Goal: Navigation & Orientation: Find specific page/section

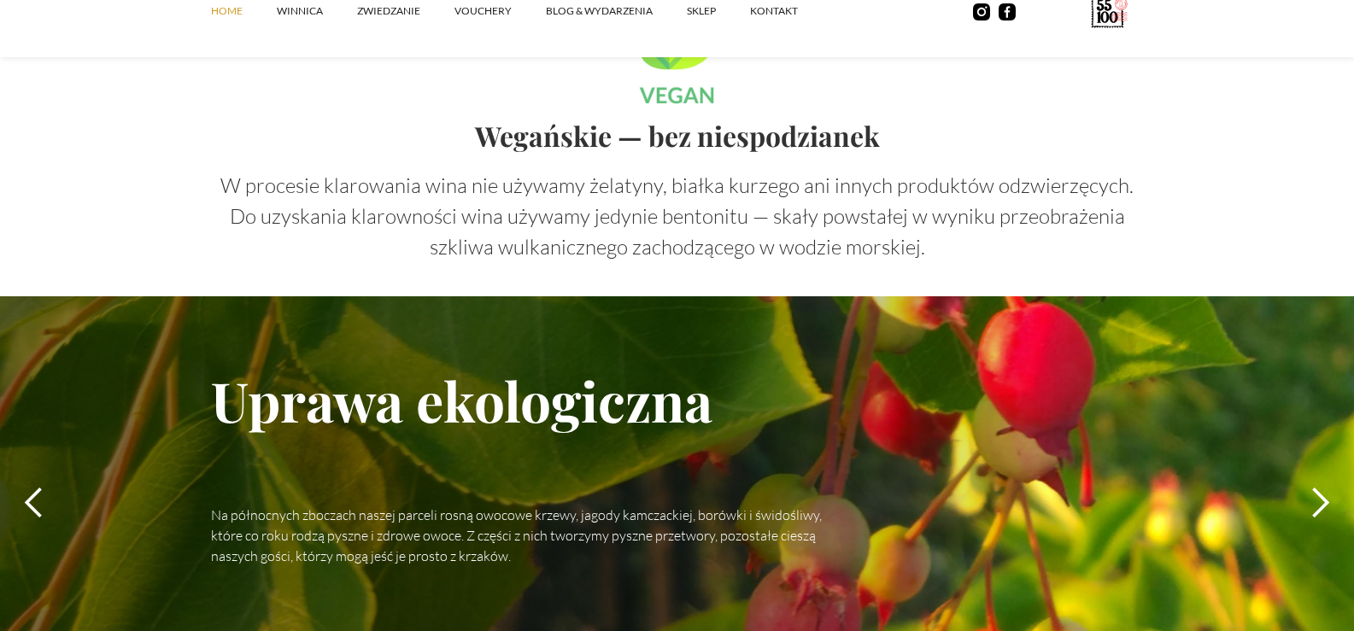
scroll to position [5125, 0]
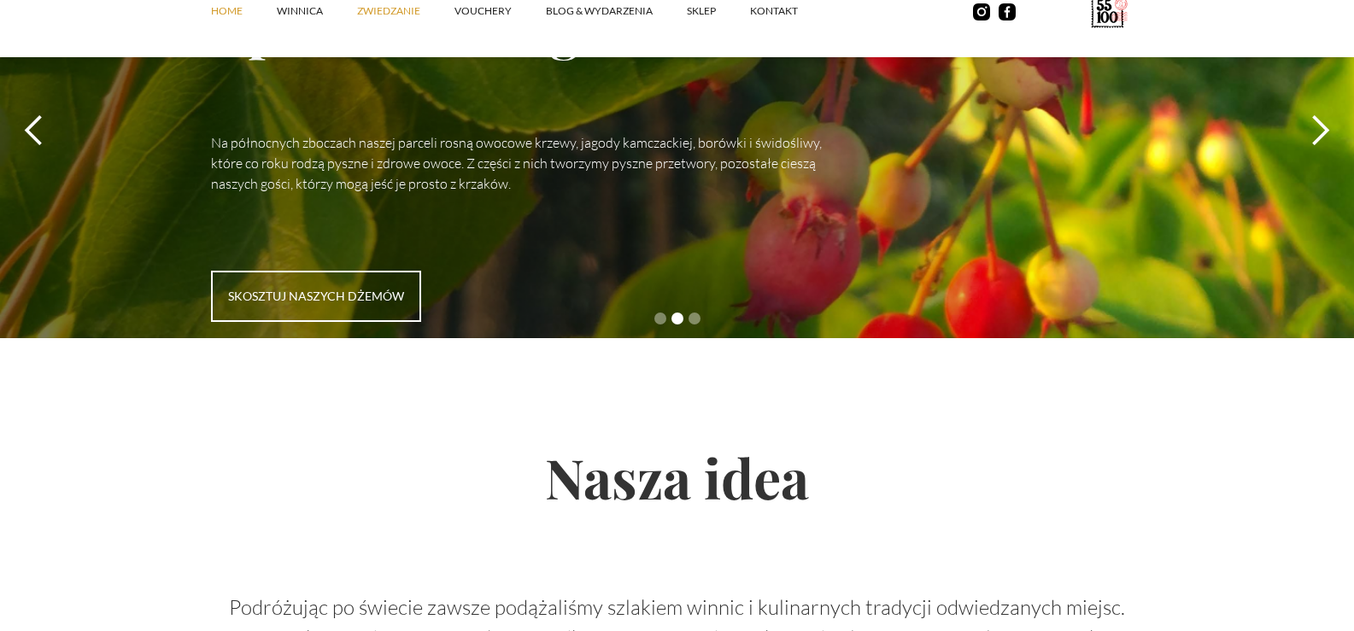
click at [382, 12] on link "ZWIEDZANIE" at bounding box center [405, 10] width 97 height 51
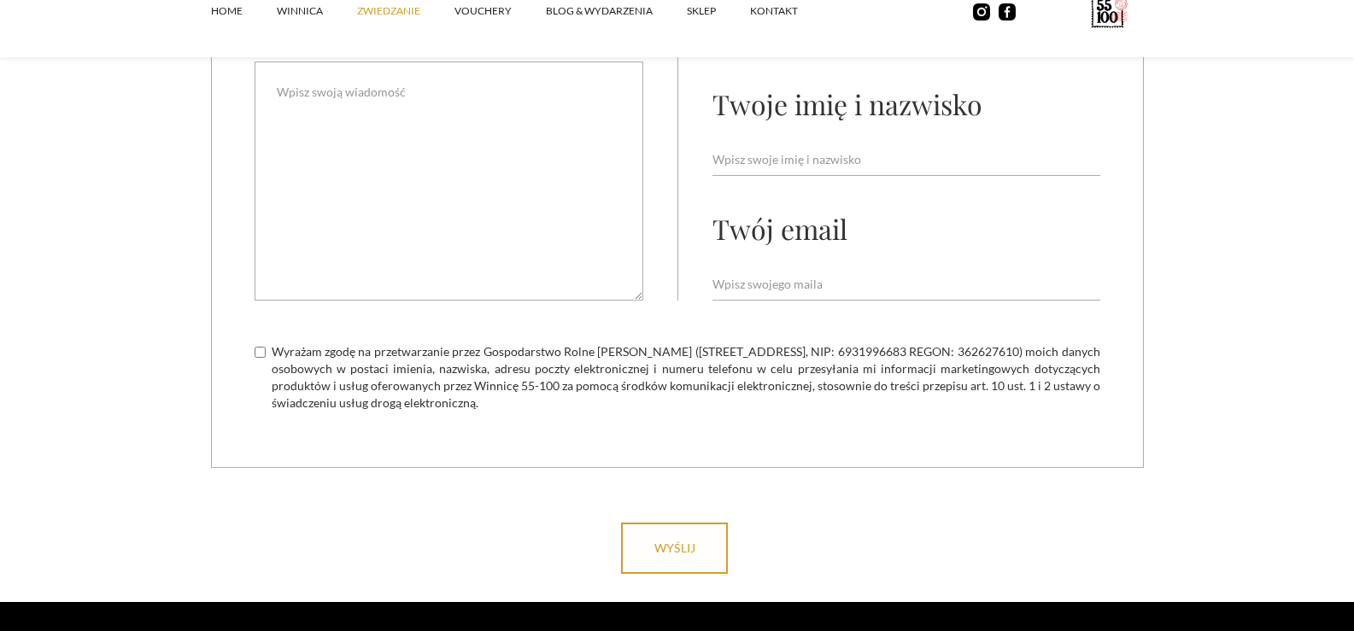
scroll to position [5039, 0]
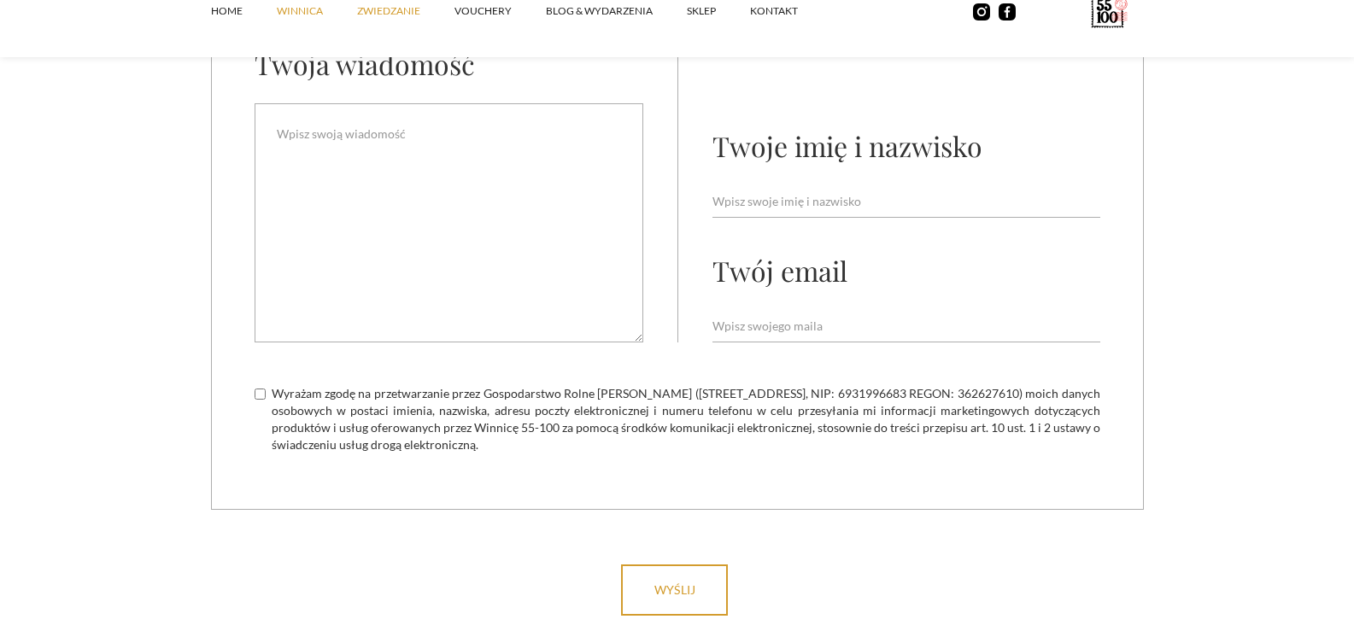
click at [300, 14] on link "winnica" at bounding box center [317, 10] width 80 height 51
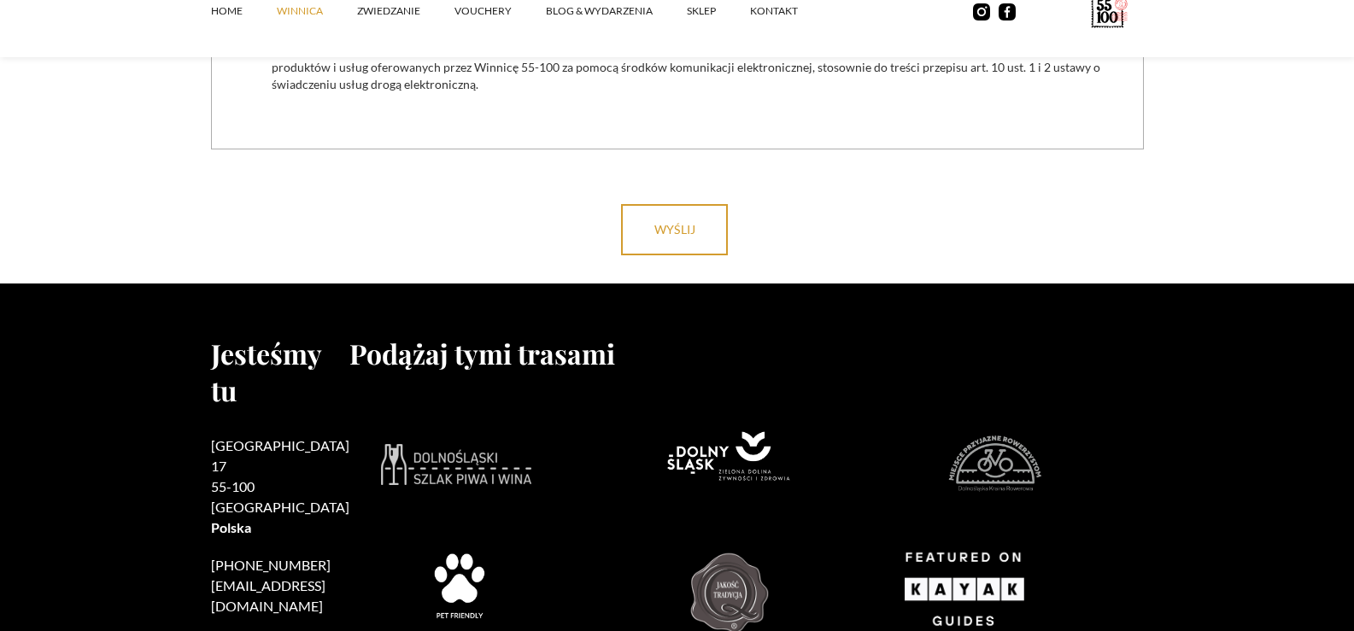
scroll to position [7307, 0]
